Goal: Task Accomplishment & Management: Use online tool/utility

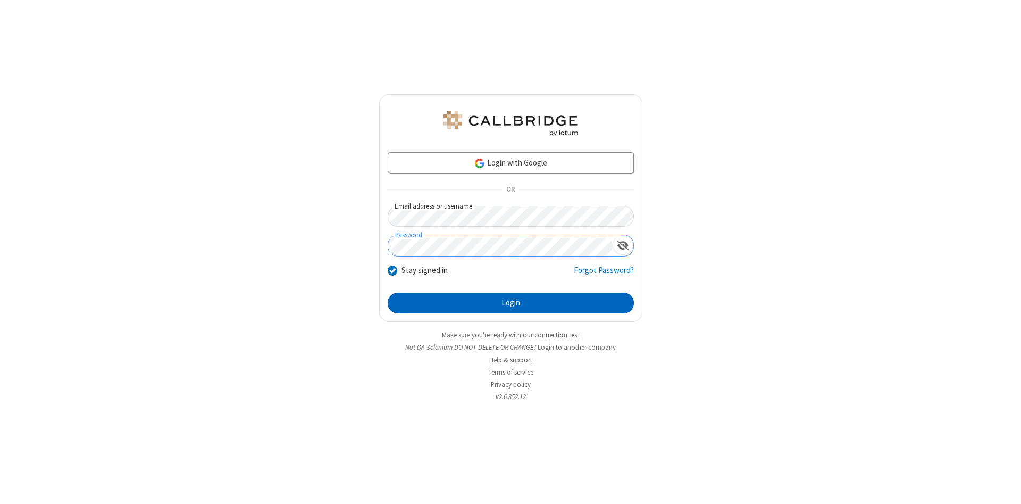
click at [511, 303] on button "Login" at bounding box center [511, 303] width 246 height 21
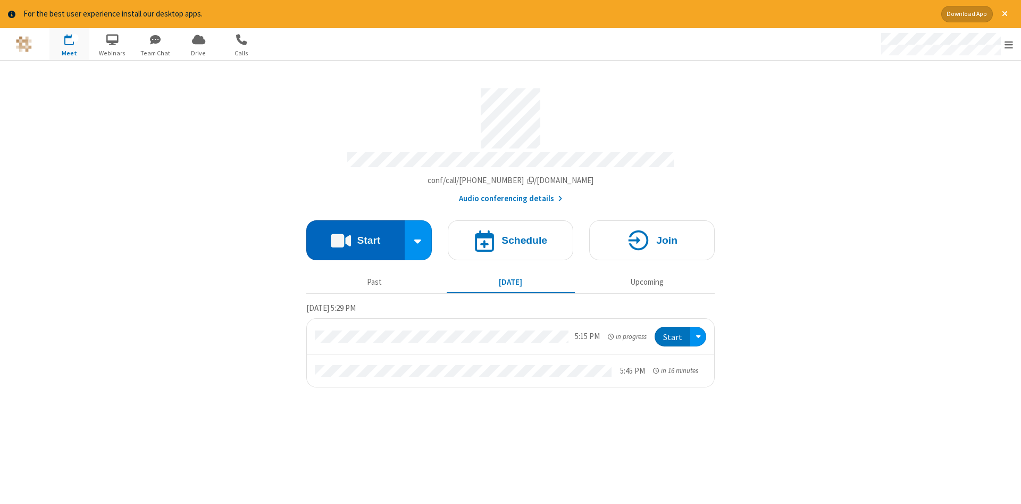
click at [355, 236] on button "Start" at bounding box center [355, 240] width 98 height 40
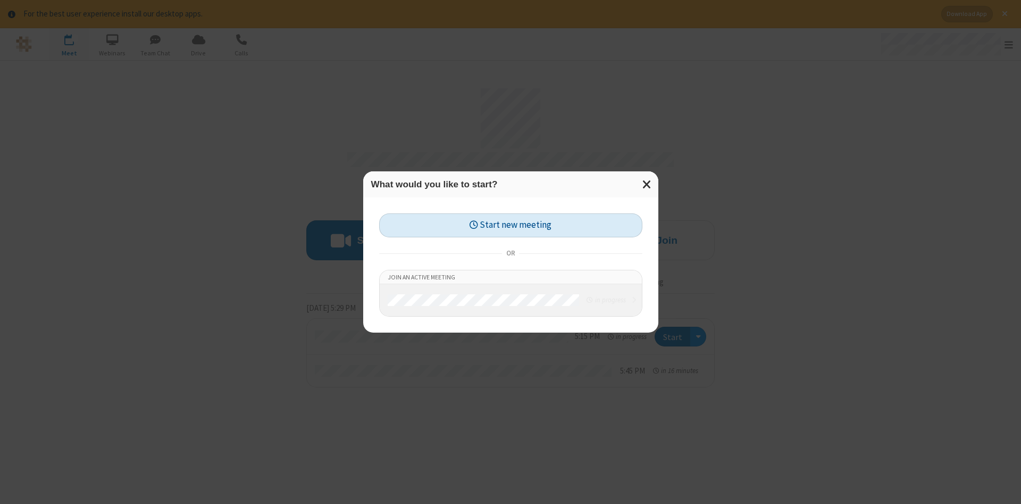
click at [511, 225] on button "Start new meeting" at bounding box center [510, 225] width 263 height 24
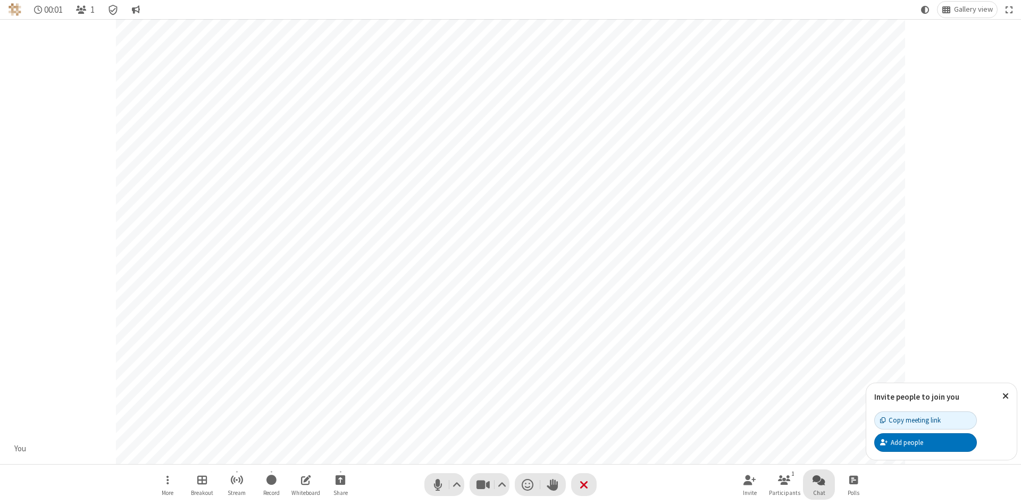
click at [819, 479] on span "Open chat" at bounding box center [819, 479] width 13 height 13
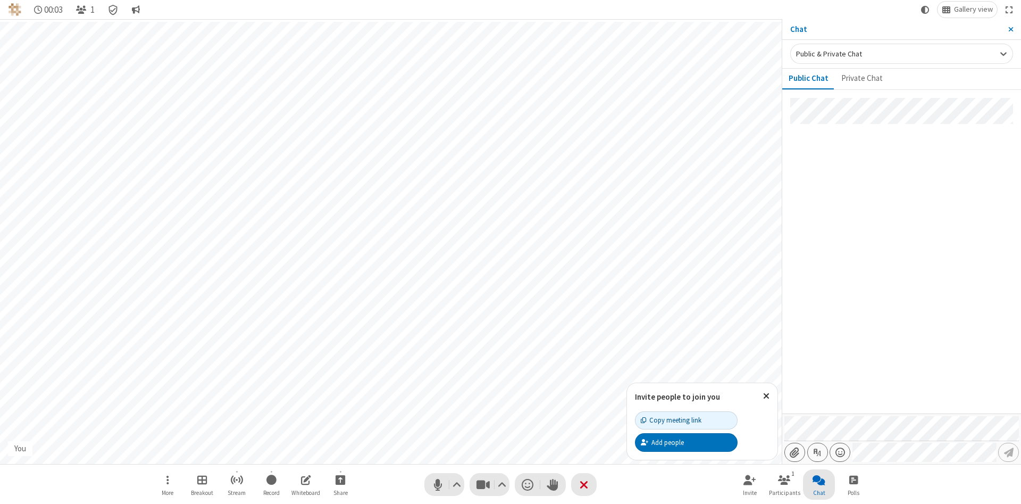
type input "C:\fakepath\doc_test.docx"
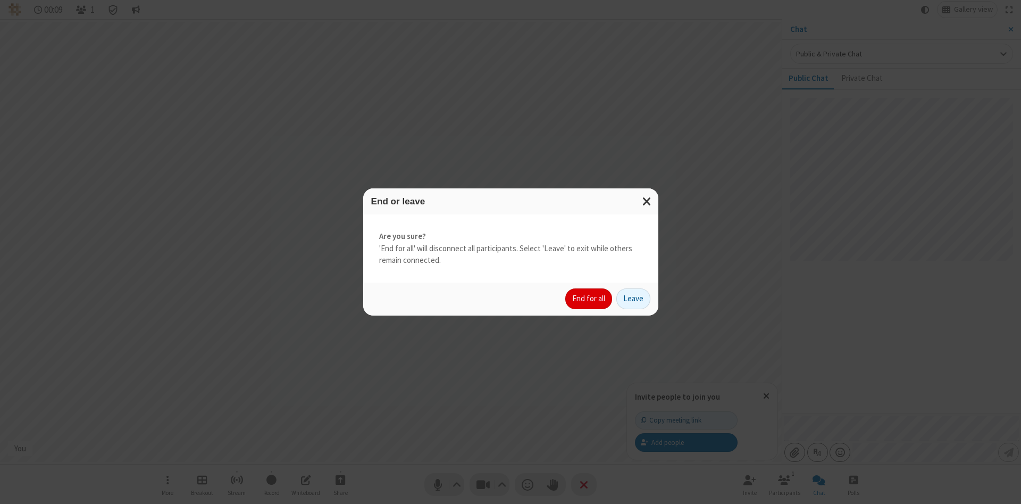
click at [589, 298] on button "End for all" at bounding box center [588, 298] width 47 height 21
